Goal: Transaction & Acquisition: Download file/media

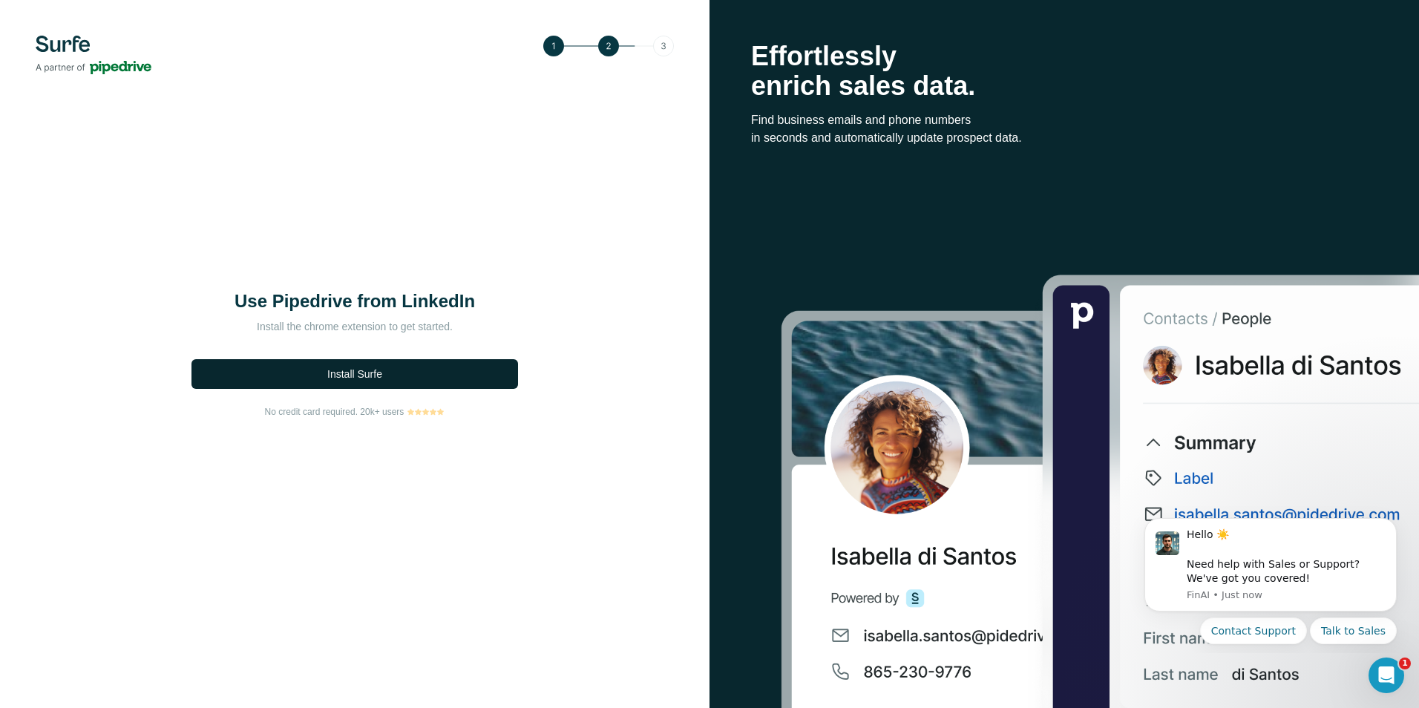
click at [370, 364] on button "Install Surfe" at bounding box center [354, 374] width 326 height 30
